Goal: Obtain resource: Obtain resource

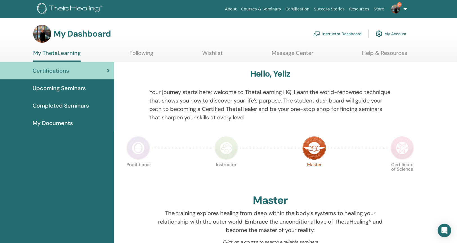
click at [345, 33] on link "Instructor Dashboard" at bounding box center [337, 34] width 48 height 12
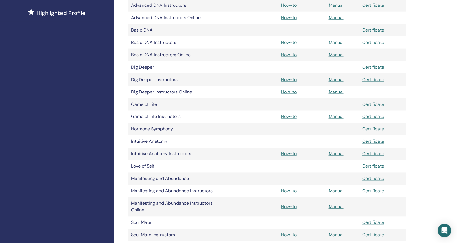
scroll to position [220, 0]
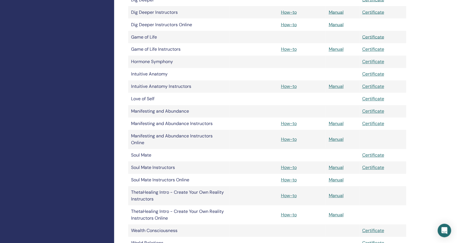
click at [338, 142] on link "Manual" at bounding box center [336, 139] width 15 height 6
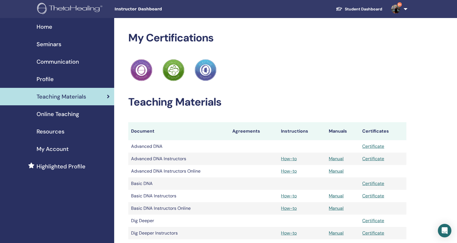
scroll to position [220, 0]
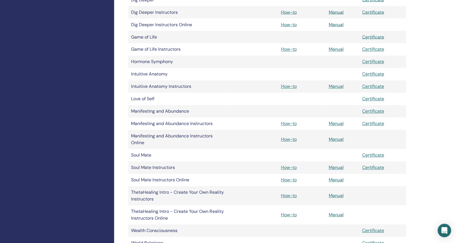
click at [333, 142] on link "Manual" at bounding box center [336, 139] width 15 height 6
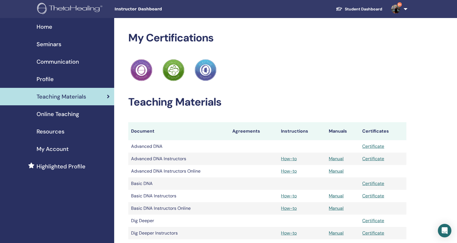
scroll to position [220, 0]
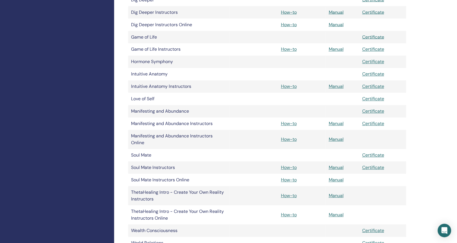
click at [290, 142] on link "How-to" at bounding box center [289, 139] width 16 height 6
